Goal: Task Accomplishment & Management: Use online tool/utility

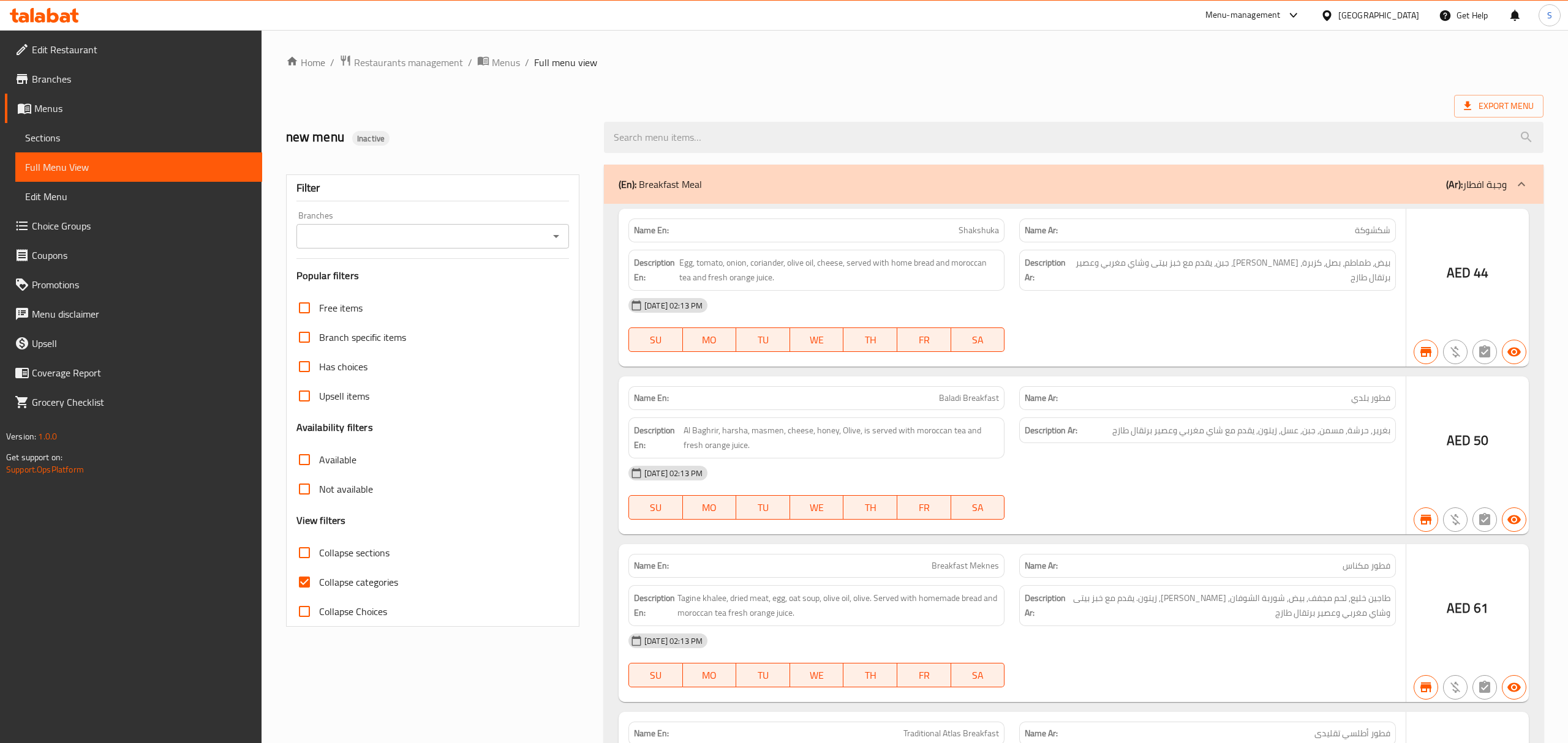
click at [1278, 18] on div at bounding box center [784, 371] width 1568 height 743
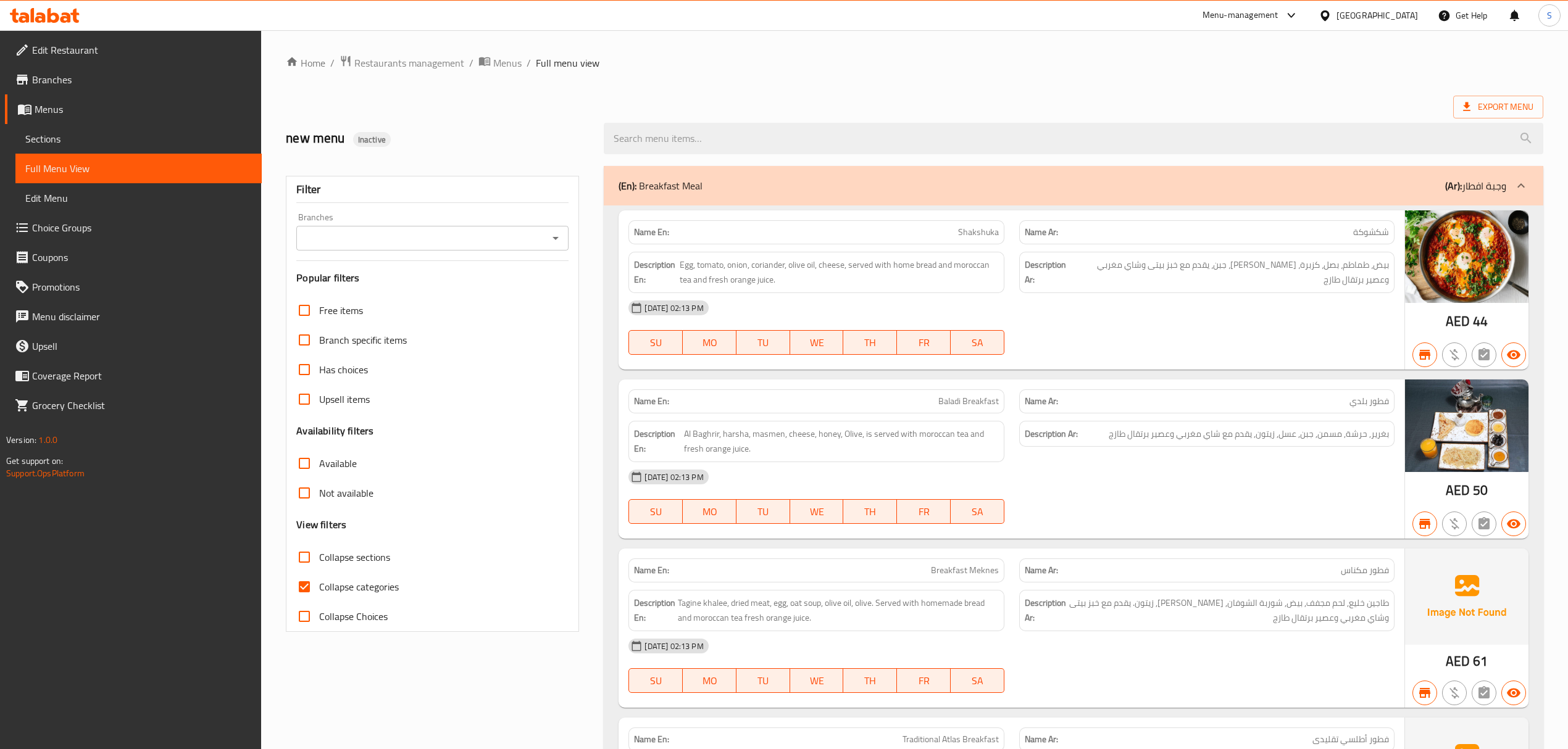
click at [1262, 12] on div "Menu-management" at bounding box center [1240, 16] width 76 height 15
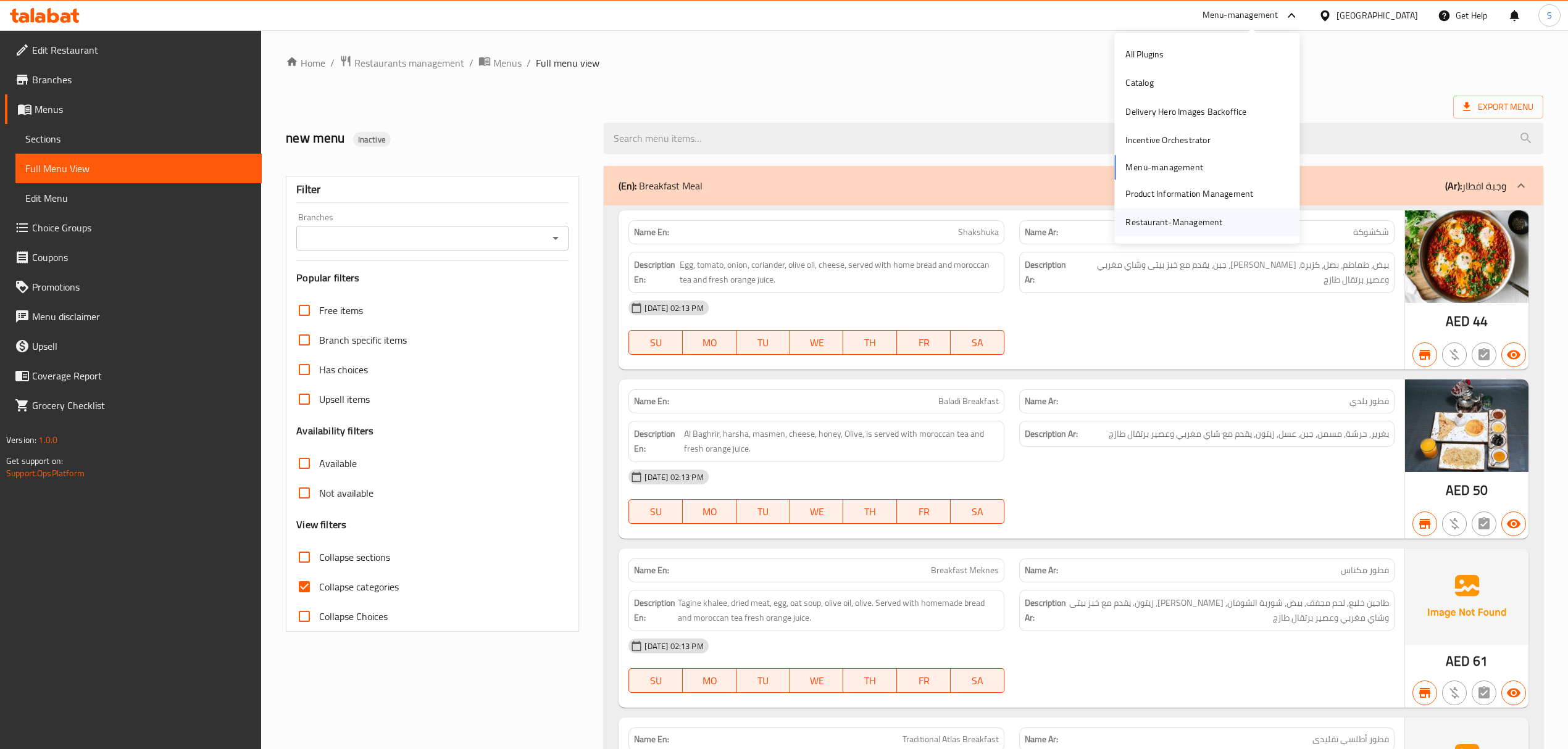
click at [1200, 227] on div "Restaurant-Management" at bounding box center [1174, 222] width 97 height 14
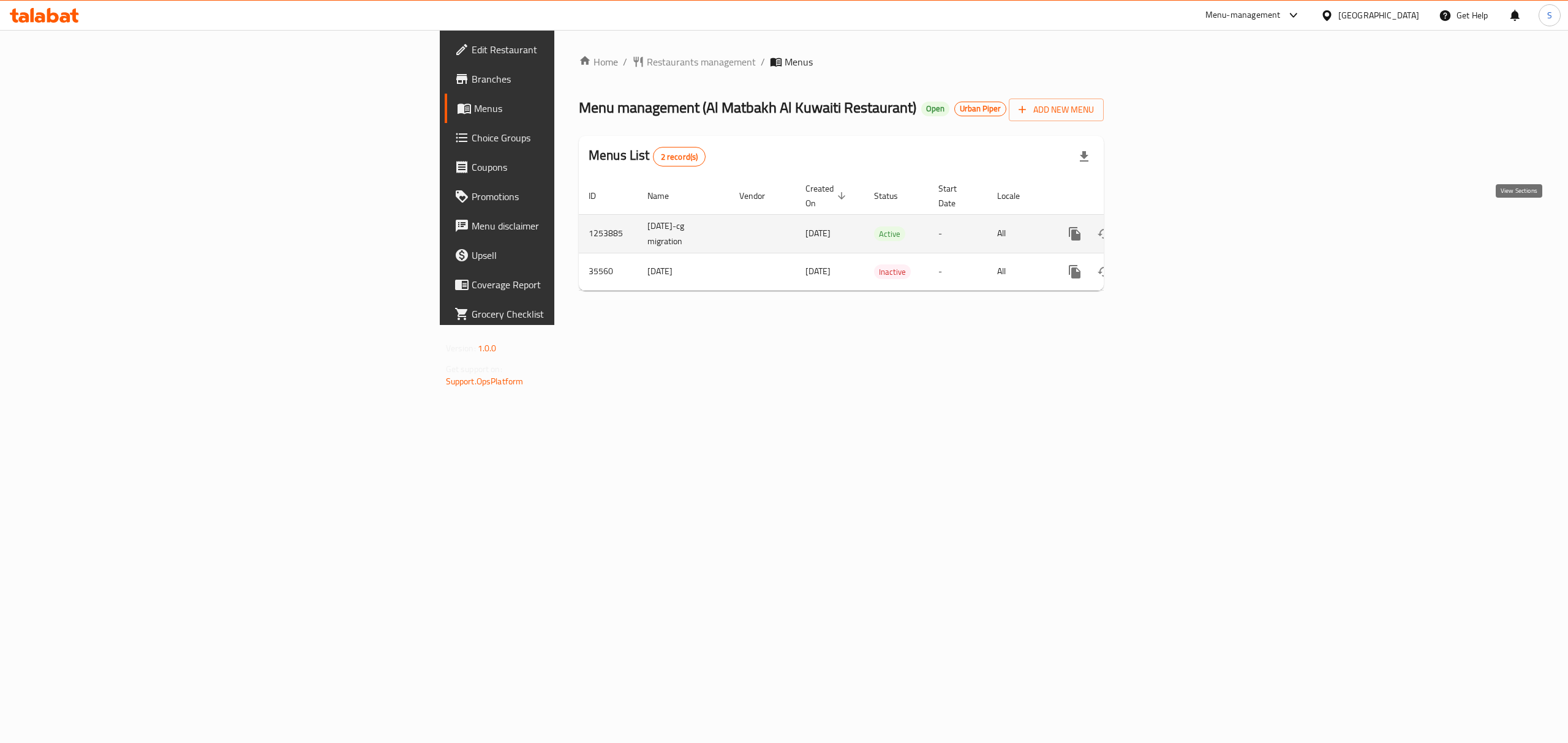
click at [1169, 228] on icon "enhanced table" at bounding box center [1163, 234] width 11 height 11
